Goal: Task Accomplishment & Management: Use online tool/utility

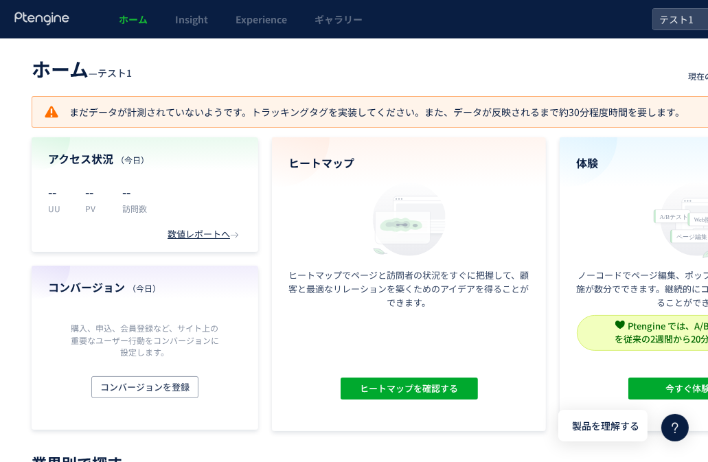
click at [40, 16] on use at bounding box center [41, 18] width 54 height 13
click at [140, 21] on span "ホーム" at bounding box center [133, 19] width 29 height 14
click at [34, 19] on use at bounding box center [41, 18] width 54 height 13
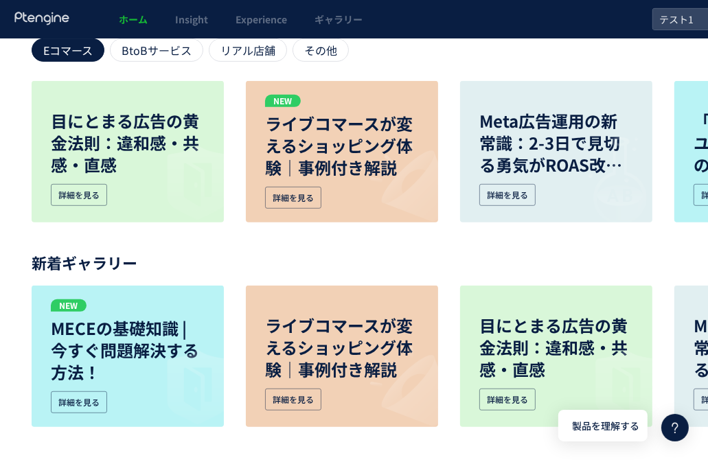
scroll to position [448, 0]
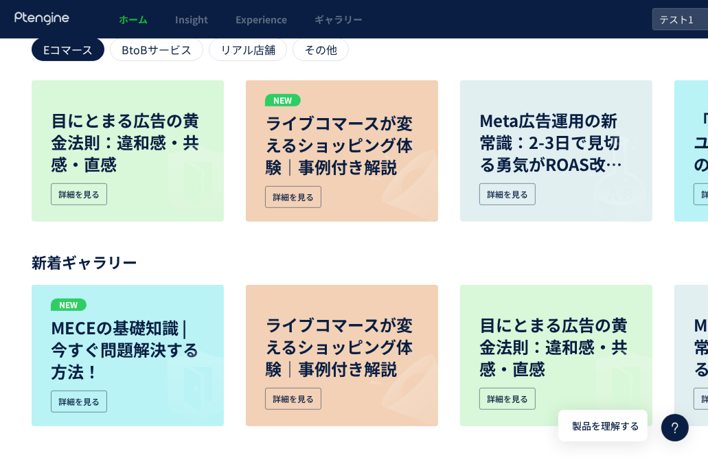
click at [40, 21] on icon at bounding box center [42, 19] width 57 height 14
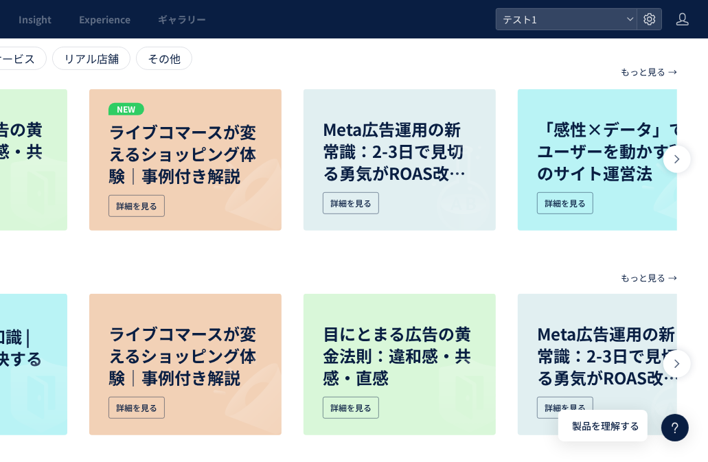
scroll to position [448, 157]
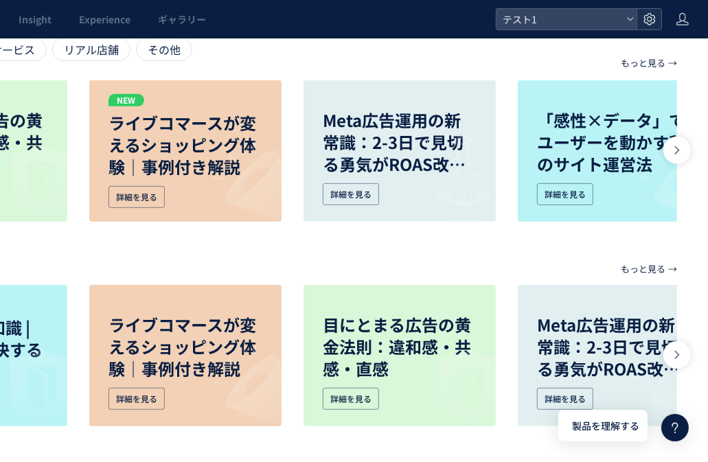
click at [639, 21] on div at bounding box center [649, 19] width 25 height 21
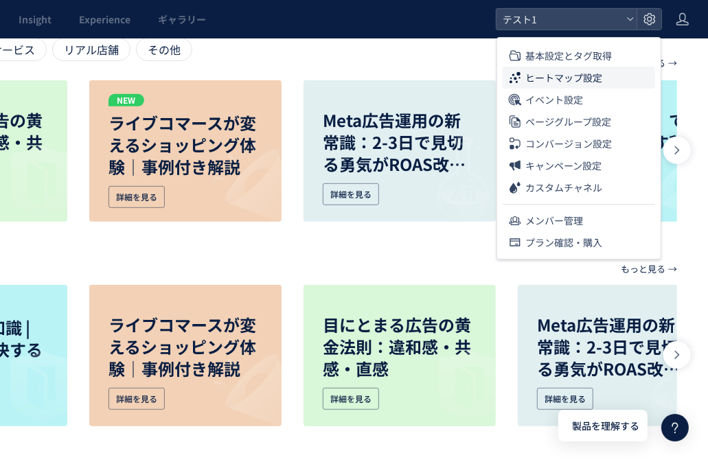
click at [582, 79] on span "ヒートマップ設定" at bounding box center [563, 78] width 77 height 22
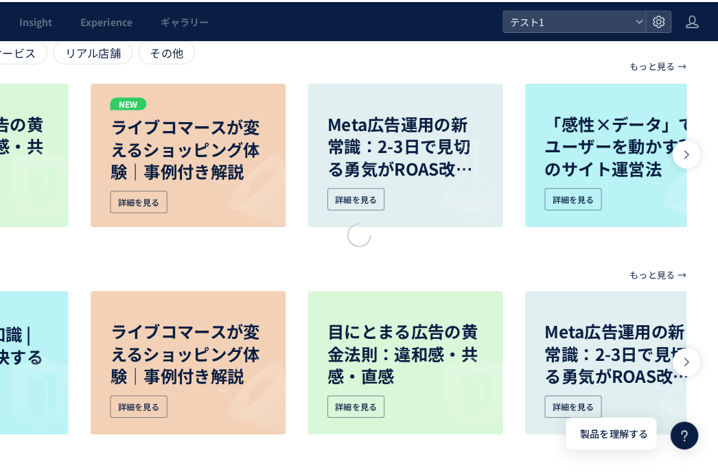
scroll to position [438, 146]
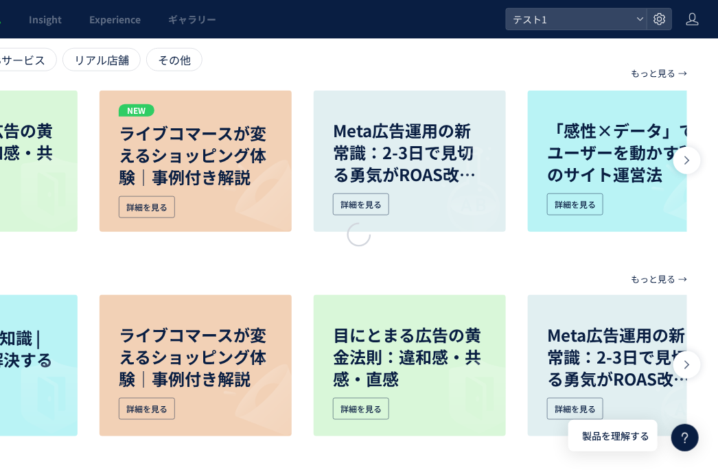
scroll to position [0, 146]
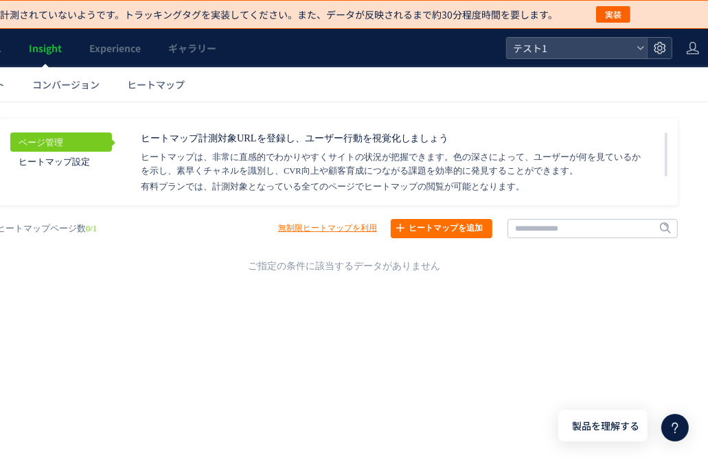
click at [661, 48] on use at bounding box center [660, 48] width 12 height 12
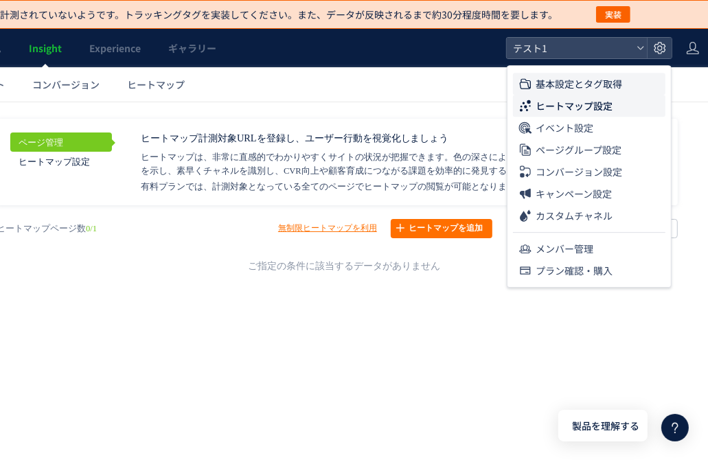
click at [607, 87] on span "基本設定とタグ取得" at bounding box center [579, 84] width 87 height 22
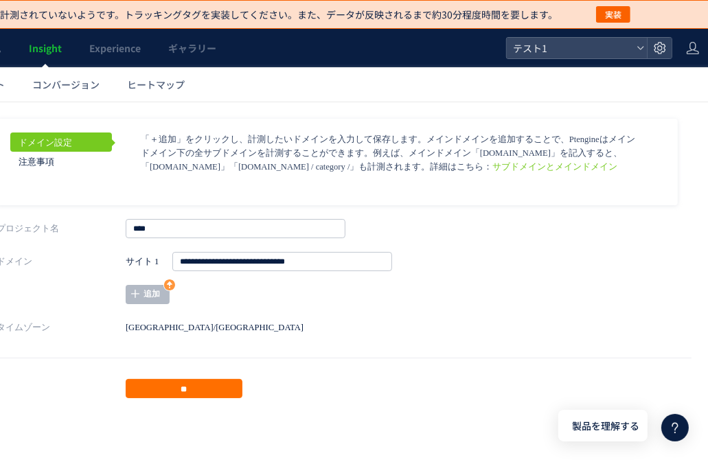
scroll to position [10, 146]
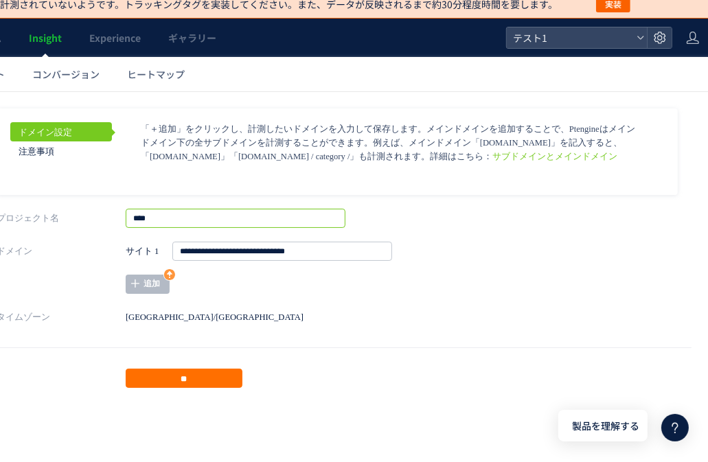
drag, startPoint x: 187, startPoint y: 216, endPoint x: 117, endPoint y: 216, distance: 69.4
click at [117, 216] on div "プロジェクト名 **** 削除" at bounding box center [344, 217] width 695 height 19
type input "*"
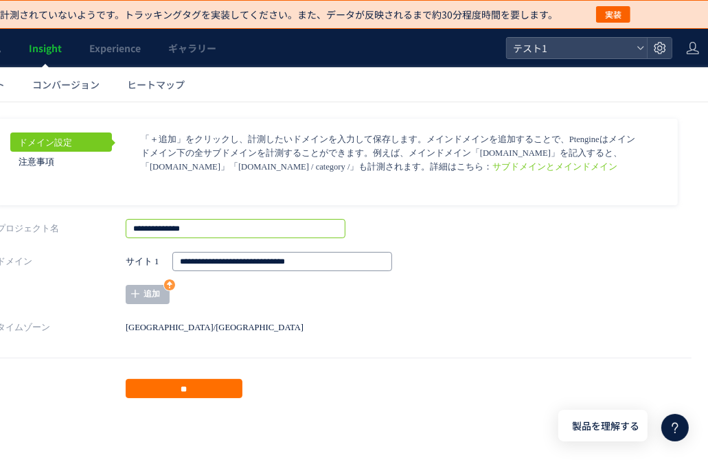
type input "**********"
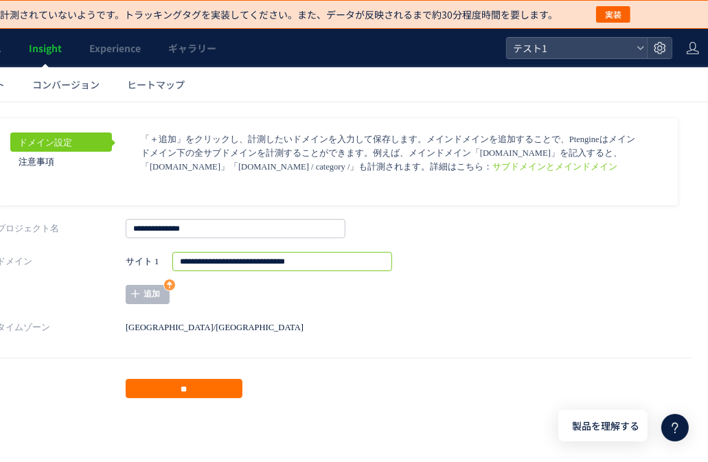
click at [251, 266] on input "**********" at bounding box center [283, 260] width 220 height 19
click at [251, 262] on input "**********" at bounding box center [283, 260] width 220 height 19
drag, startPoint x: 255, startPoint y: 262, endPoint x: 361, endPoint y: 267, distance: 105.9
click at [361, 267] on input "**********" at bounding box center [283, 260] width 220 height 19
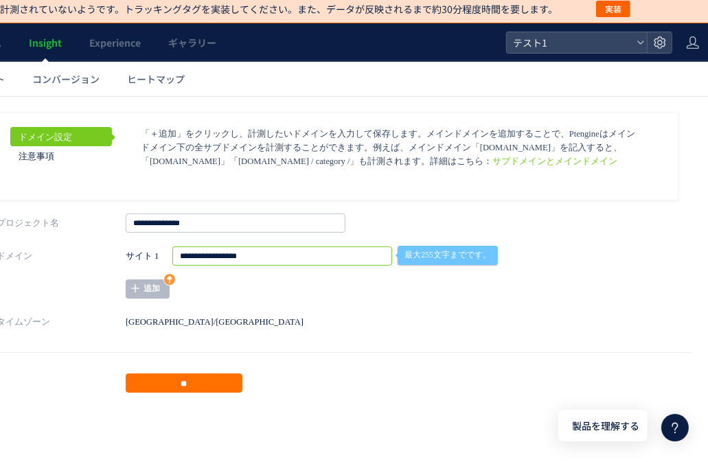
scroll to position [10, 146]
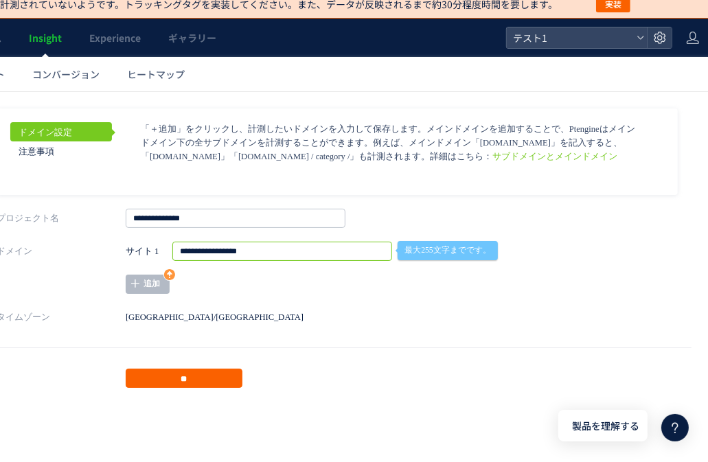
type input "**********"
click at [203, 377] on input "**" at bounding box center [184, 377] width 117 height 19
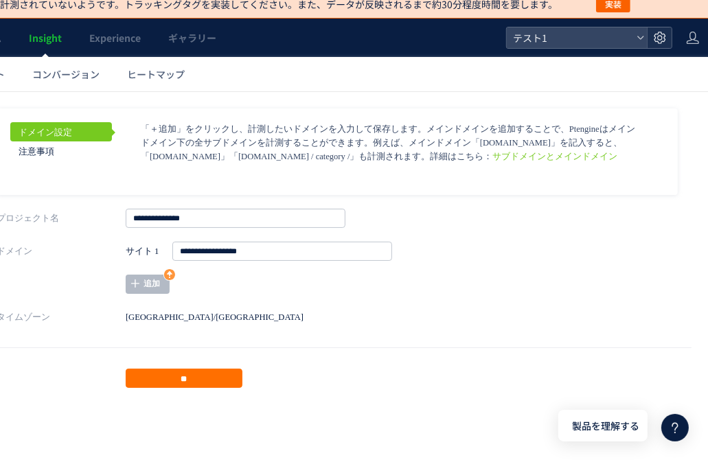
click at [663, 41] on use at bounding box center [660, 38] width 12 height 12
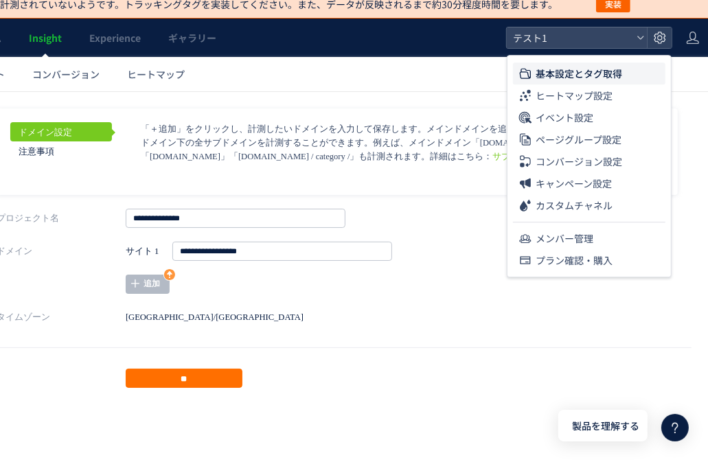
click at [608, 73] on span "基本設定とタグ取得" at bounding box center [579, 73] width 87 height 22
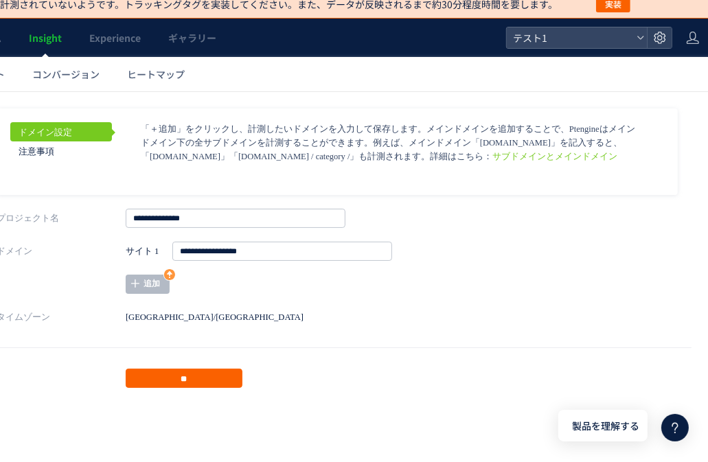
click at [220, 380] on input "**" at bounding box center [184, 377] width 117 height 19
click at [76, 133] on link "ドメイン設定" at bounding box center [62, 131] width 102 height 19
click at [665, 39] on icon at bounding box center [660, 38] width 14 height 14
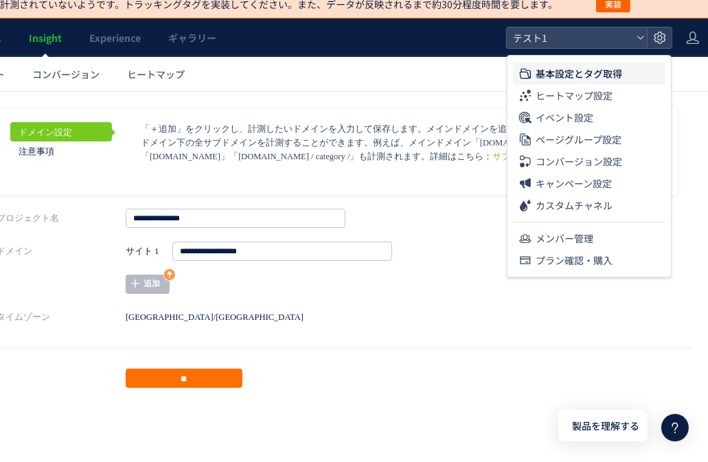
click at [586, 73] on span "基本設定とタグ取得" at bounding box center [579, 73] width 87 height 22
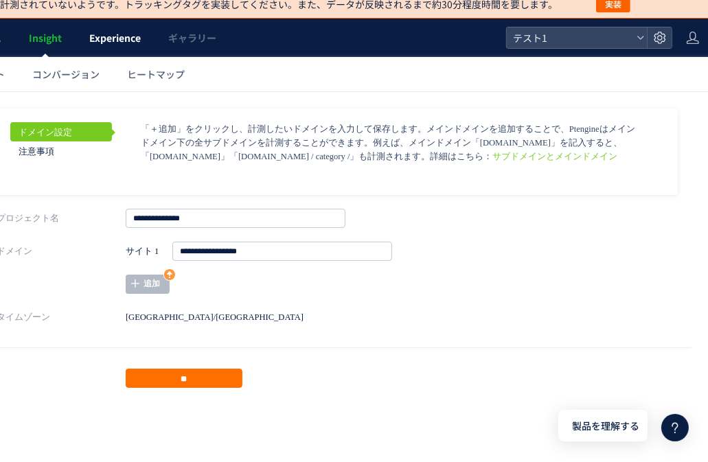
click at [122, 49] on link "Experience" at bounding box center [115, 38] width 79 height 38
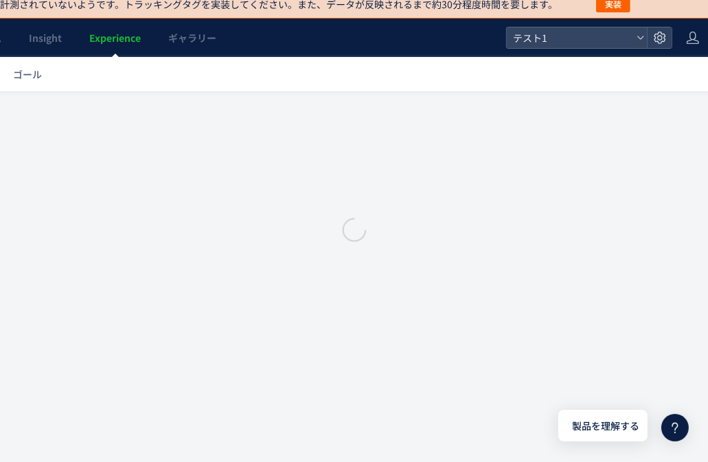
scroll to position [0, 146]
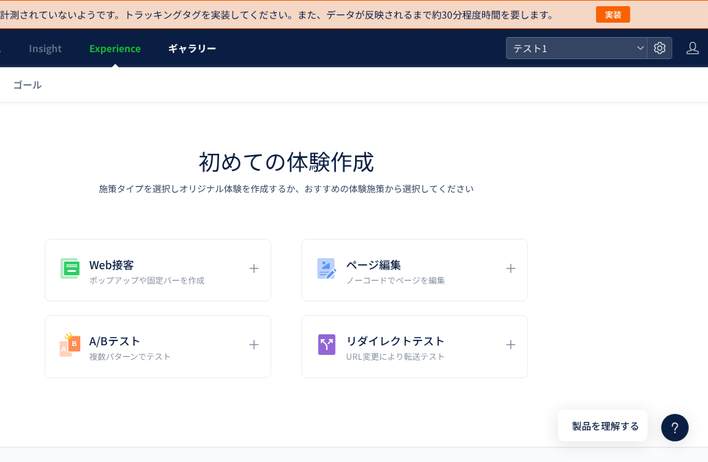
click at [181, 49] on span "ギャラリー" at bounding box center [192, 48] width 48 height 14
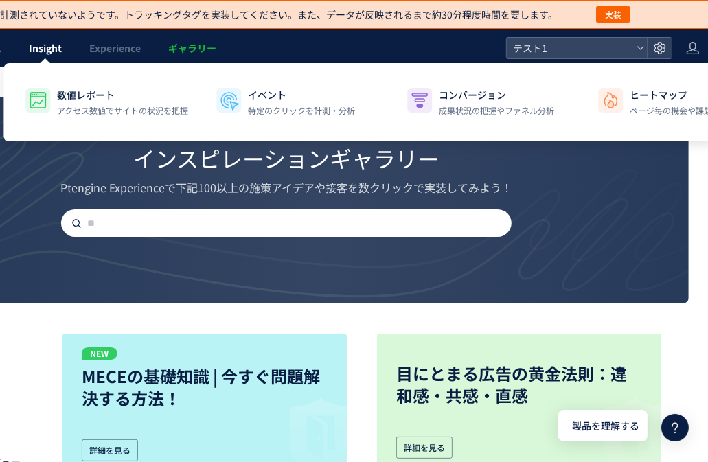
click at [41, 52] on span "Insight" at bounding box center [45, 48] width 33 height 14
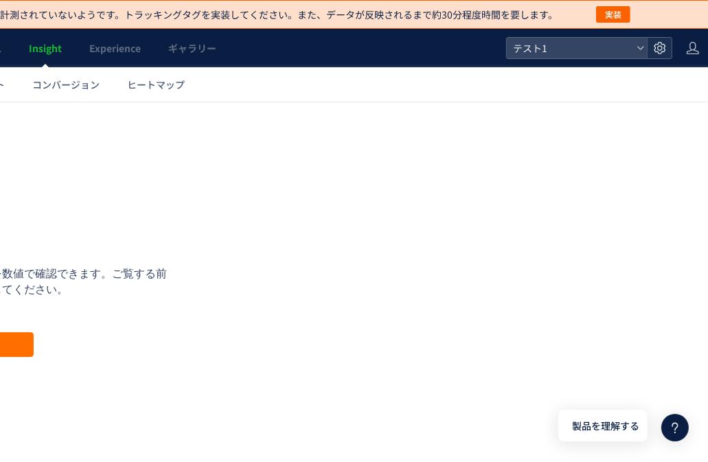
click at [669, 47] on div at bounding box center [659, 48] width 25 height 21
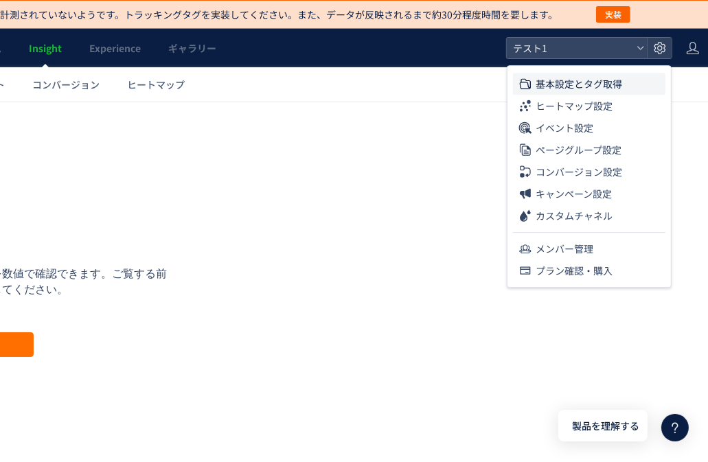
click at [632, 90] on li "基本設定とタグ取得" at bounding box center [589, 84] width 152 height 22
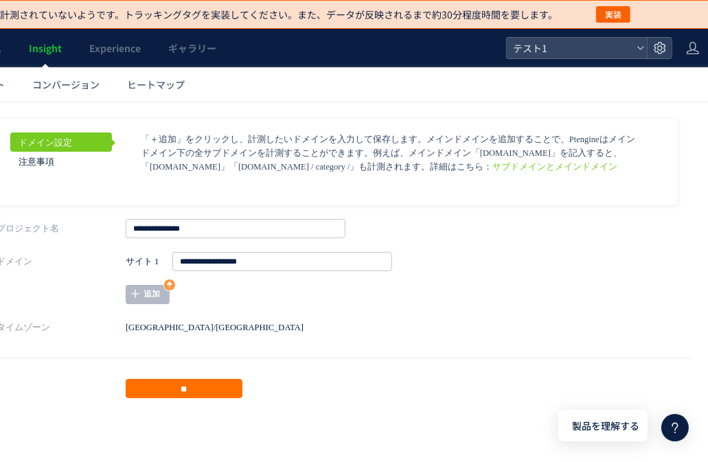
scroll to position [10, 146]
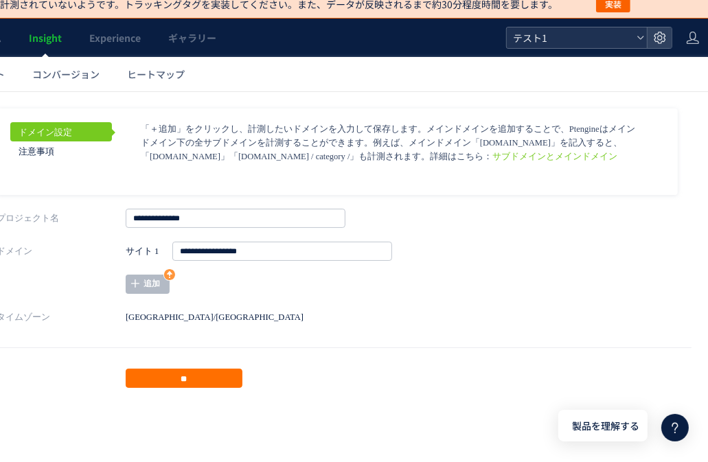
click at [643, 39] on icon at bounding box center [641, 38] width 8 height 8
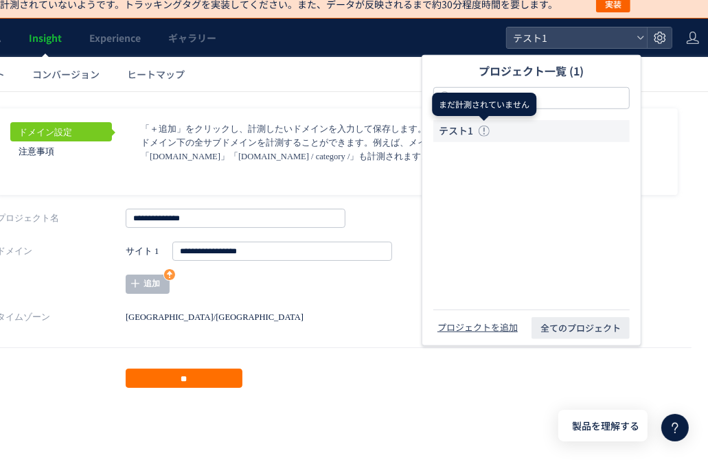
click at [483, 130] on use at bounding box center [484, 131] width 11 height 11
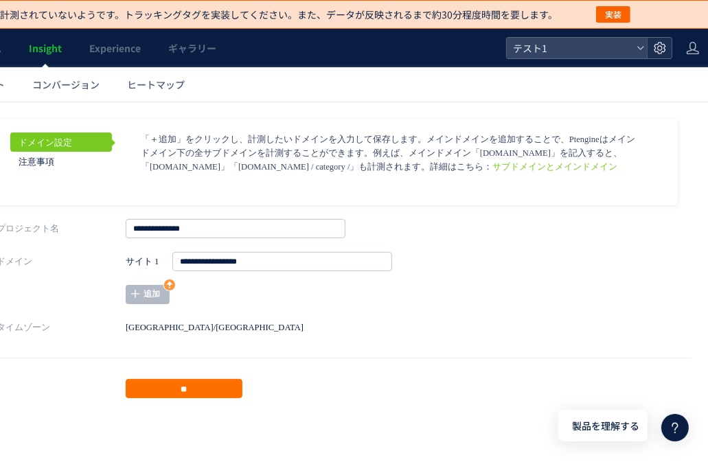
click at [662, 51] on use at bounding box center [660, 48] width 12 height 12
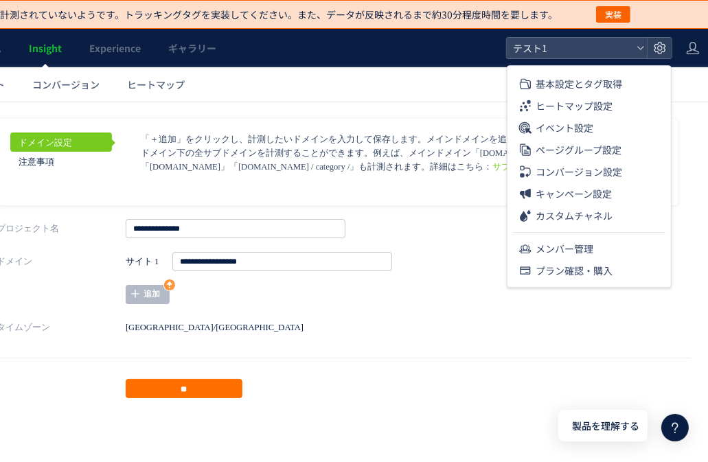
click at [435, 100] on ul "数値レポート イベント コンバージョン ヒートマップ" at bounding box center [292, 84] width 851 height 34
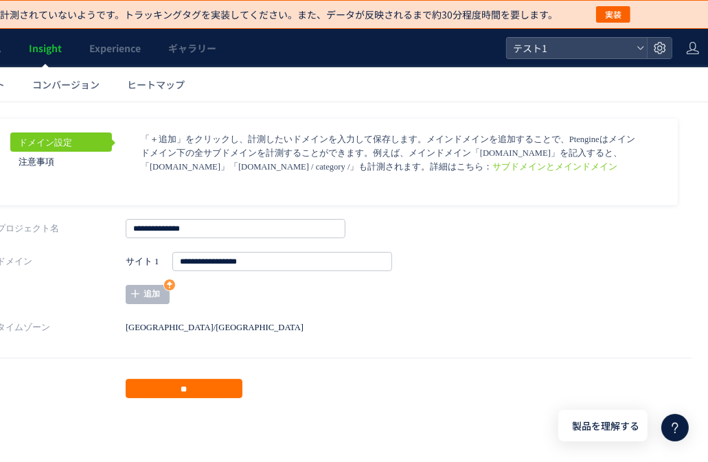
drag, startPoint x: 146, startPoint y: 140, endPoint x: 453, endPoint y: 166, distance: 308.7
click at [453, 166] on p "「＋追加」をクリックし、計測したいドメインを入力して保存します。メインドメインを追加することで、Ptengineはメインドメイン下の全サブドメインを計測するこ…" at bounding box center [391, 152] width 500 height 41
click at [77, 146] on link "ドメイン設定" at bounding box center [62, 141] width 102 height 19
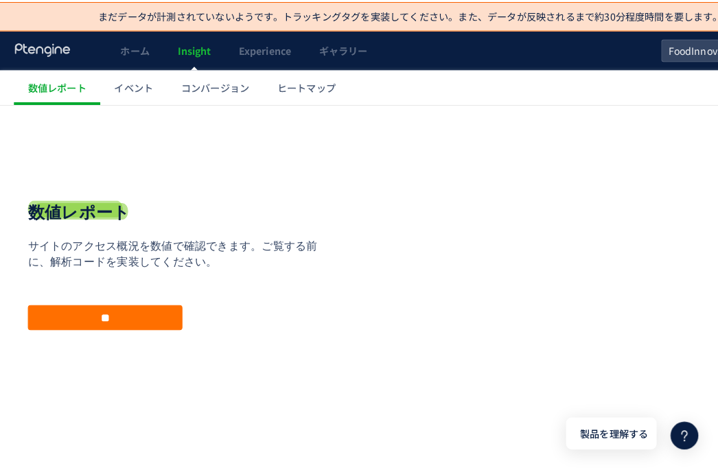
scroll to position [34, 0]
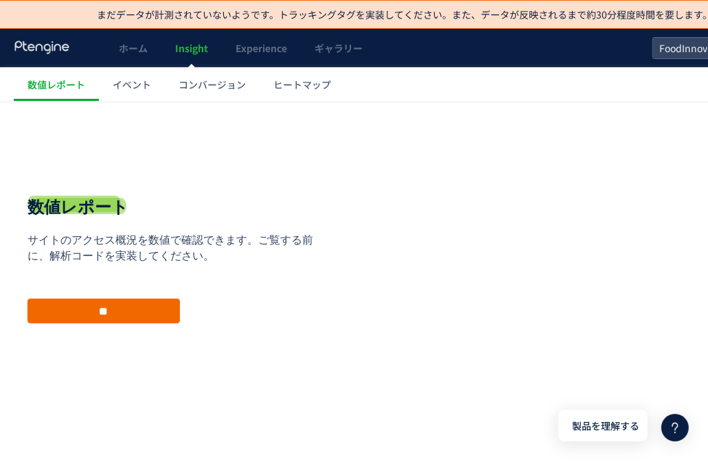
click at [131, 314] on input "**" at bounding box center [103, 310] width 152 height 25
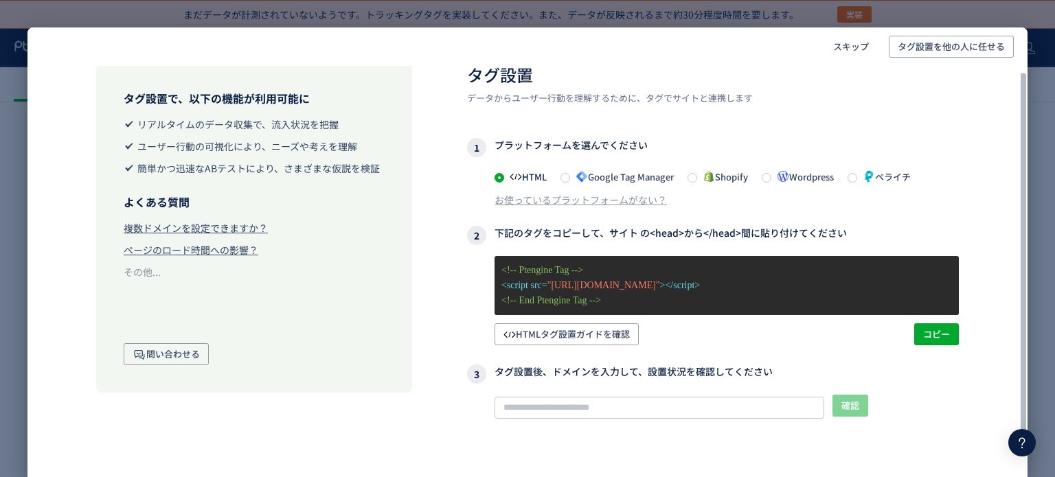
scroll to position [0, 0]
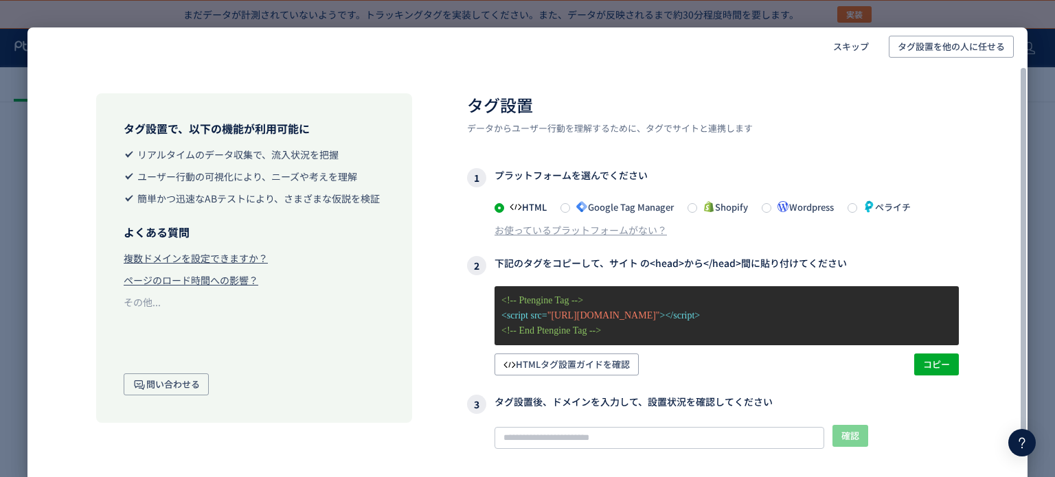
click at [616, 209] on span "Google Tag Manager" at bounding box center [622, 207] width 104 height 13
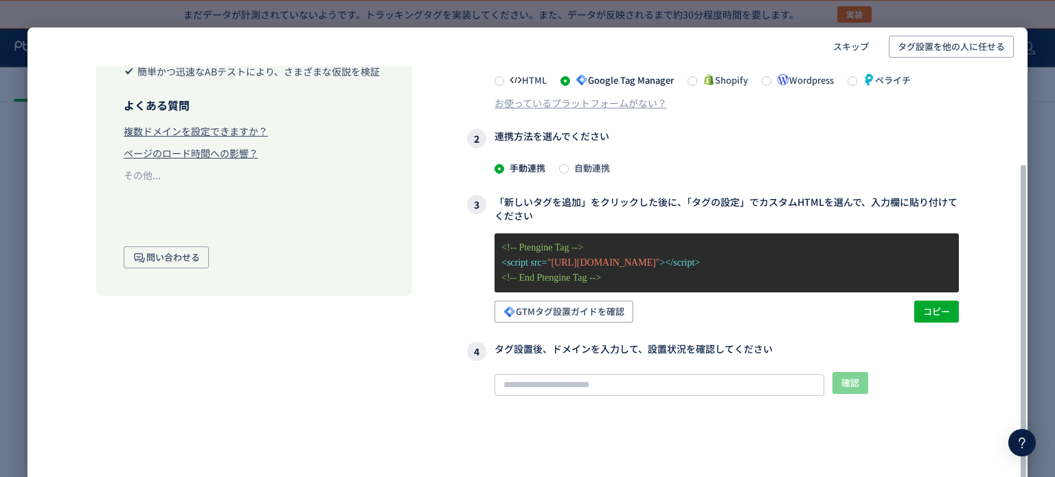
scroll to position [130, 0]
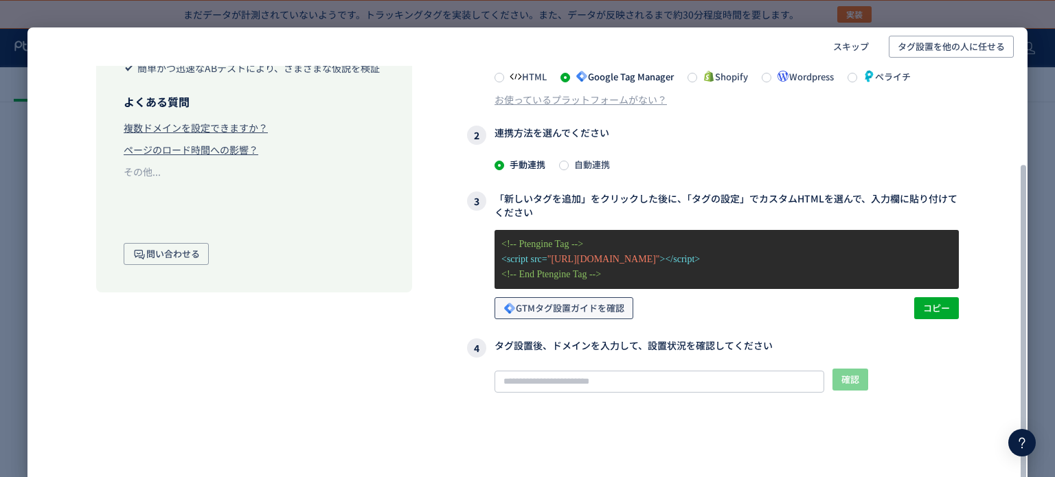
click at [610, 309] on span "GTMタグ設置ガイドを確認" at bounding box center [563, 308] width 121 height 22
click at [718, 312] on span "コピー" at bounding box center [936, 308] width 27 height 22
click at [718, 316] on span "コピー" at bounding box center [936, 308] width 27 height 22
click at [718, 314] on span "コピー" at bounding box center [936, 308] width 27 height 22
click at [549, 382] on input "text" at bounding box center [659, 382] width 330 height 22
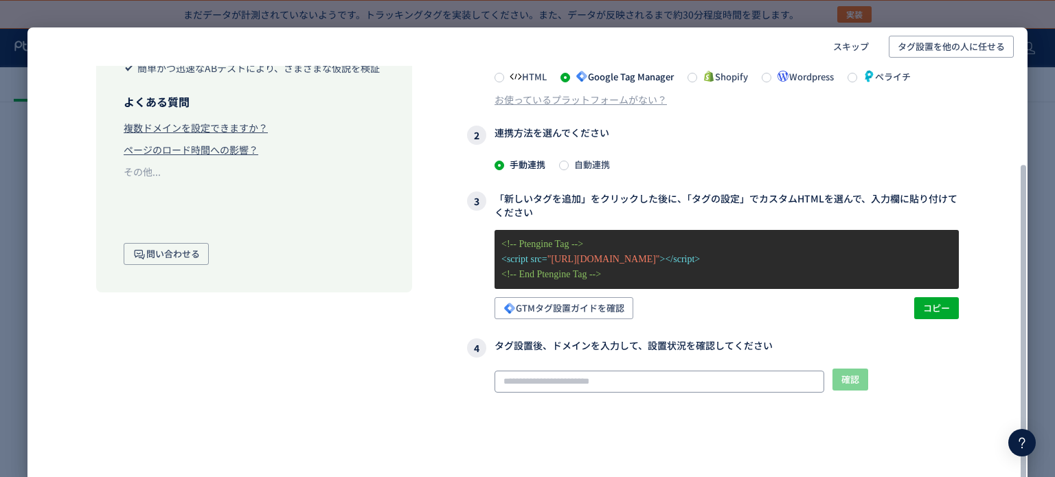
click at [558, 380] on input "text" at bounding box center [659, 382] width 330 height 22
paste input "**********"
type input "**********"
click at [718, 382] on span "確認" at bounding box center [850, 380] width 18 height 22
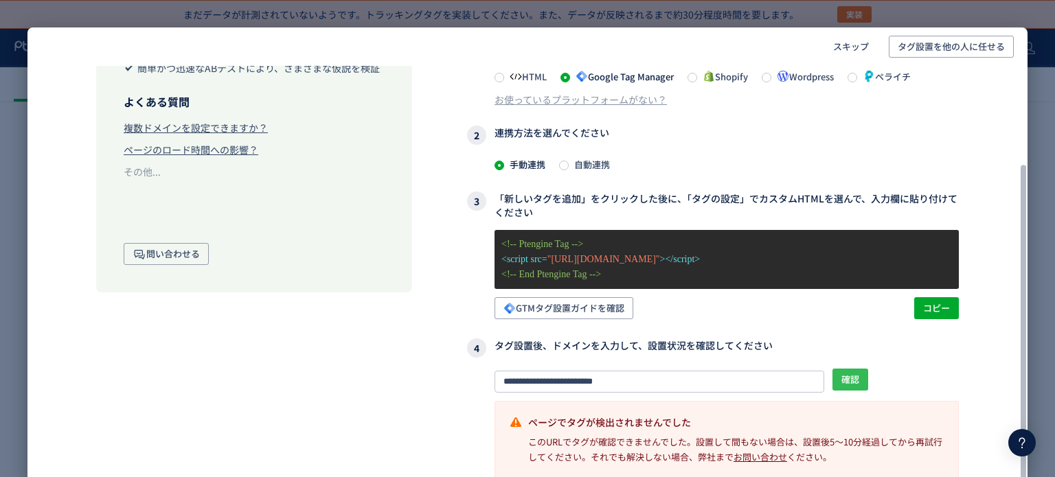
click at [718, 389] on span "確認" at bounding box center [850, 380] width 18 height 22
drag, startPoint x: 939, startPoint y: 387, endPoint x: 975, endPoint y: 350, distance: 52.0
click at [718, 350] on div "タグ設置で、以下の機能が利用可能に リアルタイムのデータ収集で、流入状況を把握 ユーザー行動の可視化により、ニーズや考えを理解 簡単かつ迅速なABテストにより…" at bounding box center [527, 216] width 1000 height 563
drag, startPoint x: 854, startPoint y: 367, endPoint x: 854, endPoint y: 376, distance: 8.2
click at [718, 373] on div "**********" at bounding box center [726, 381] width 464 height 24
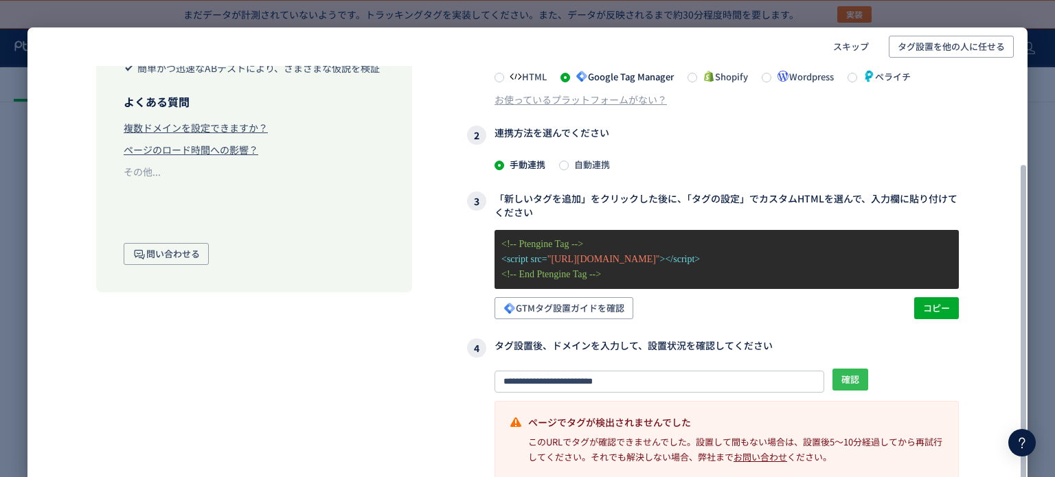
click at [718, 379] on span "確認" at bounding box center [850, 380] width 18 height 22
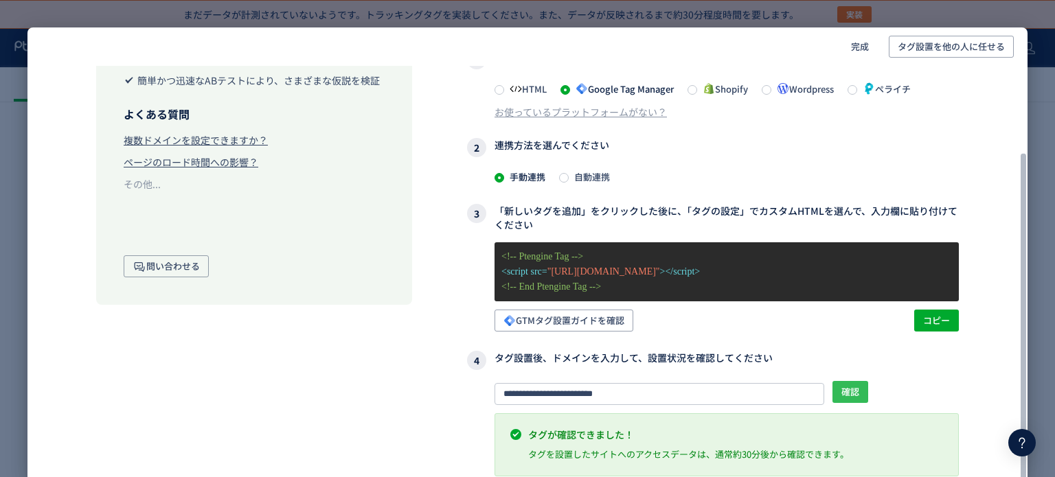
scroll to position [115, 0]
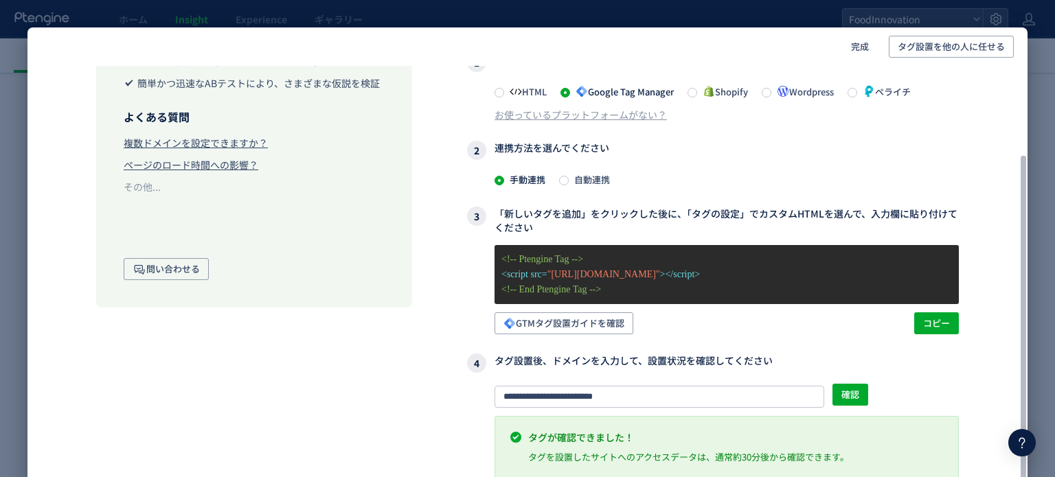
click at [718, 403] on div "**********" at bounding box center [726, 396] width 464 height 24
click at [718, 49] on span "完成" at bounding box center [860, 47] width 18 height 22
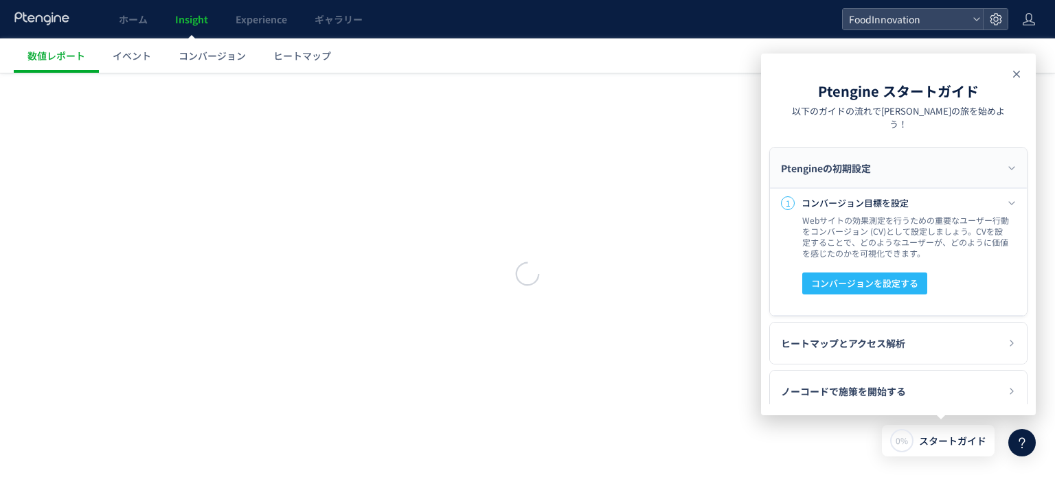
click at [718, 73] on icon at bounding box center [1016, 74] width 16 height 16
